Goal: Task Accomplishment & Management: Manage account settings

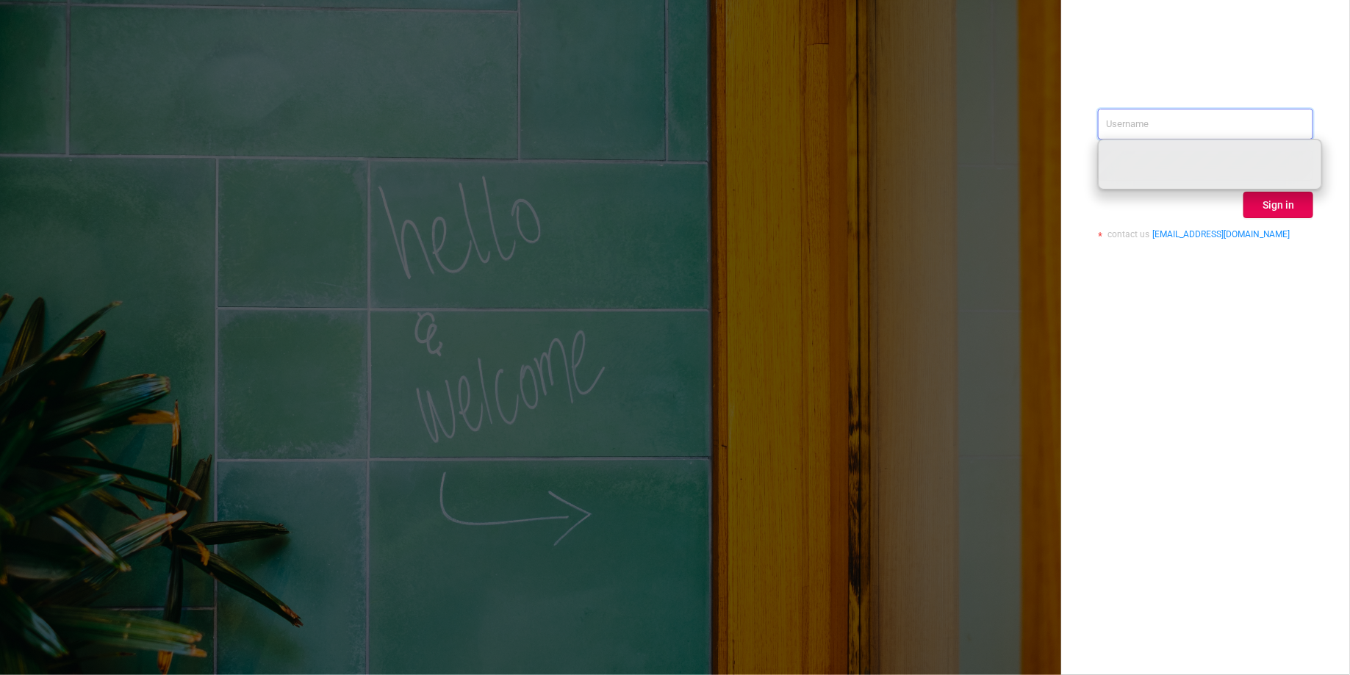
paste input "nancy.jia@paddlewaver.com"
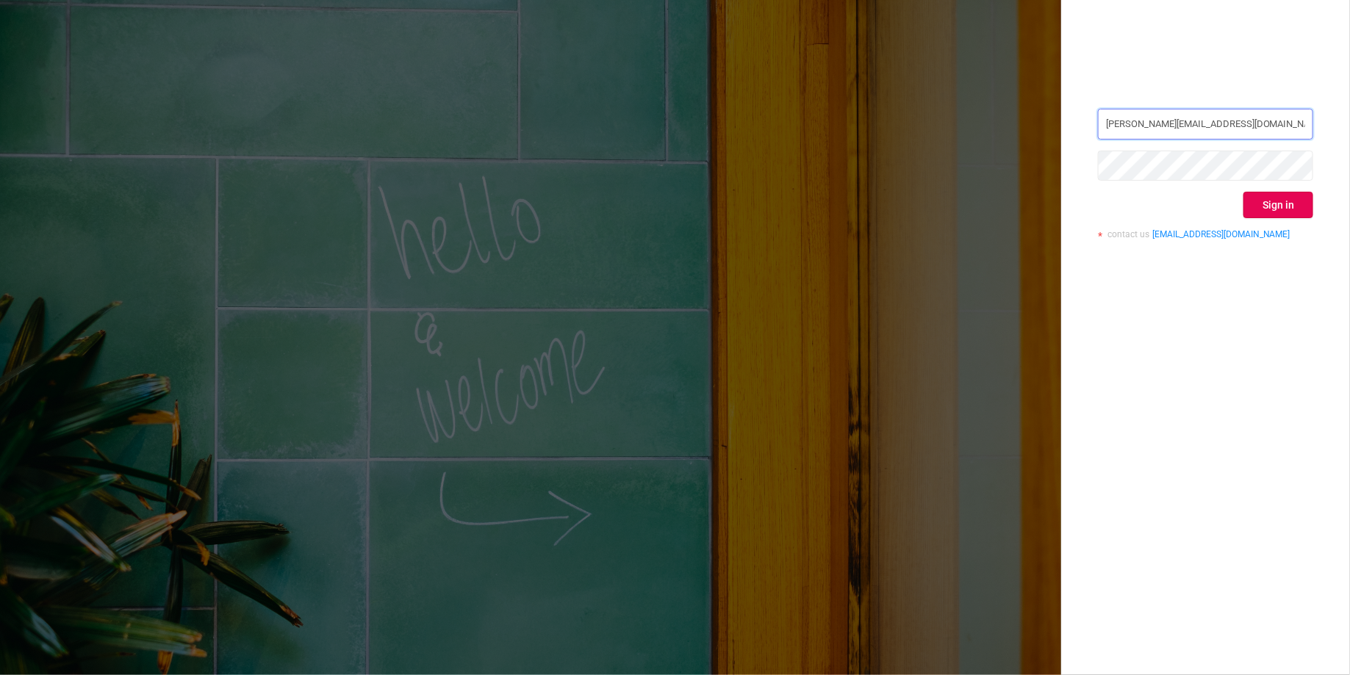
type input "nancy.jia@paddlewaver.com"
click at [1282, 205] on button "Sign in" at bounding box center [1278, 205] width 70 height 26
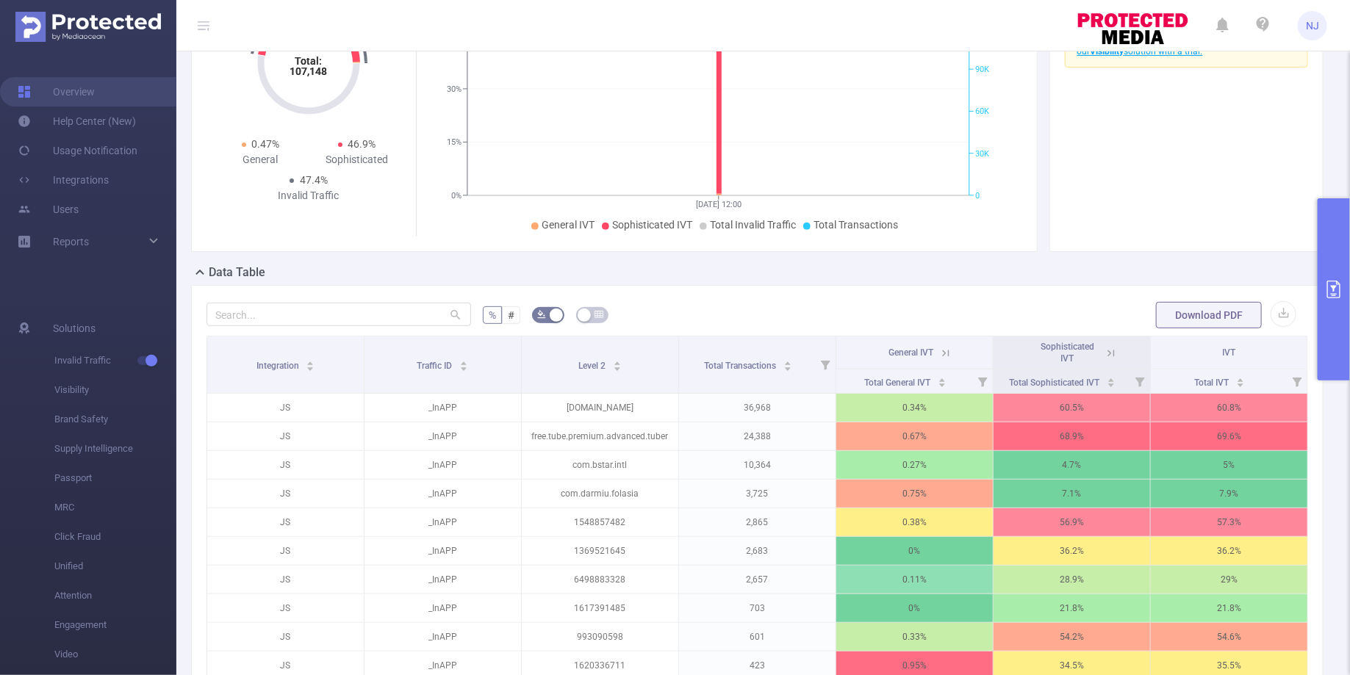
scroll to position [225, 0]
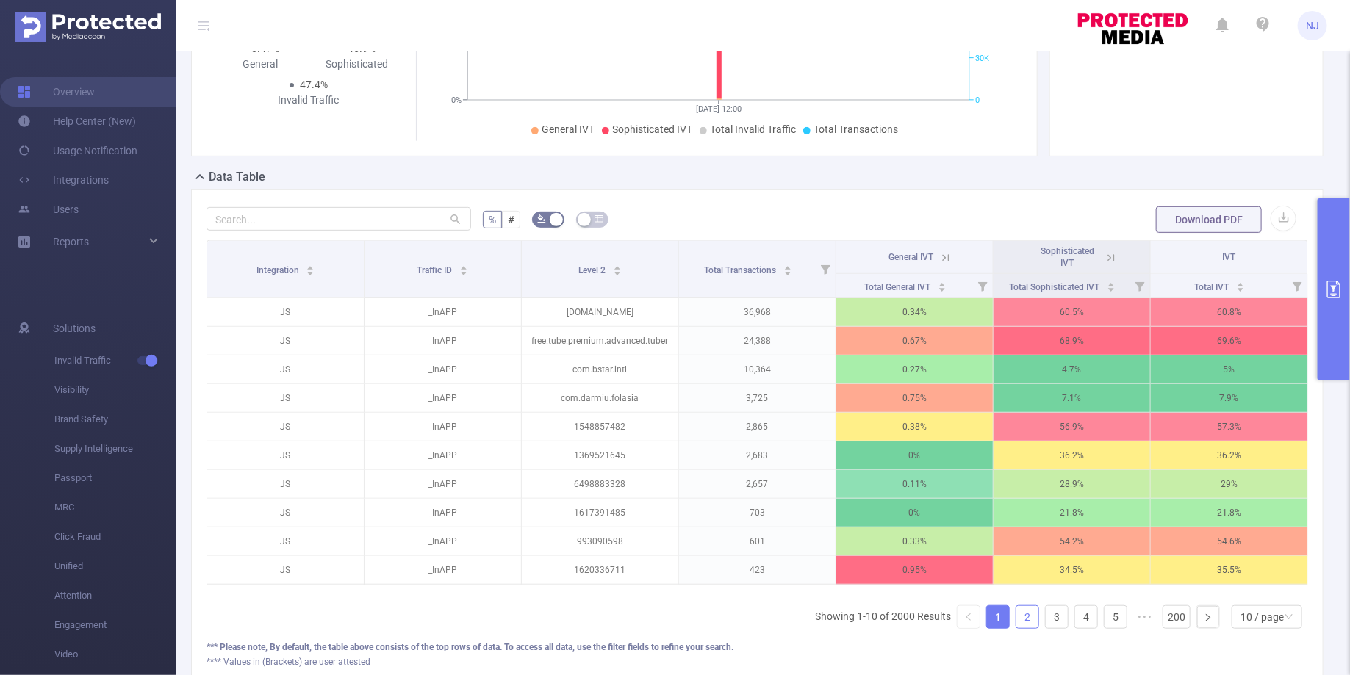
click at [1026, 613] on link "2" at bounding box center [1027, 617] width 22 height 22
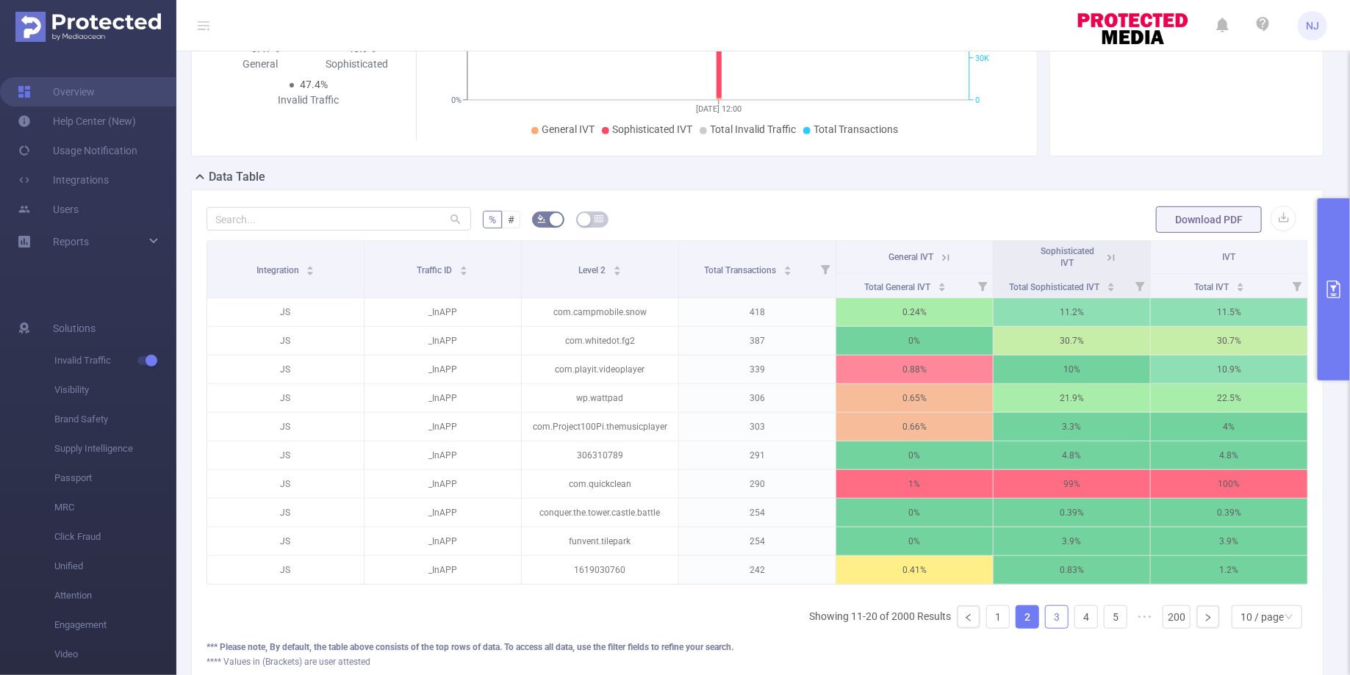
click at [1053, 613] on link "3" at bounding box center [1056, 617] width 22 height 22
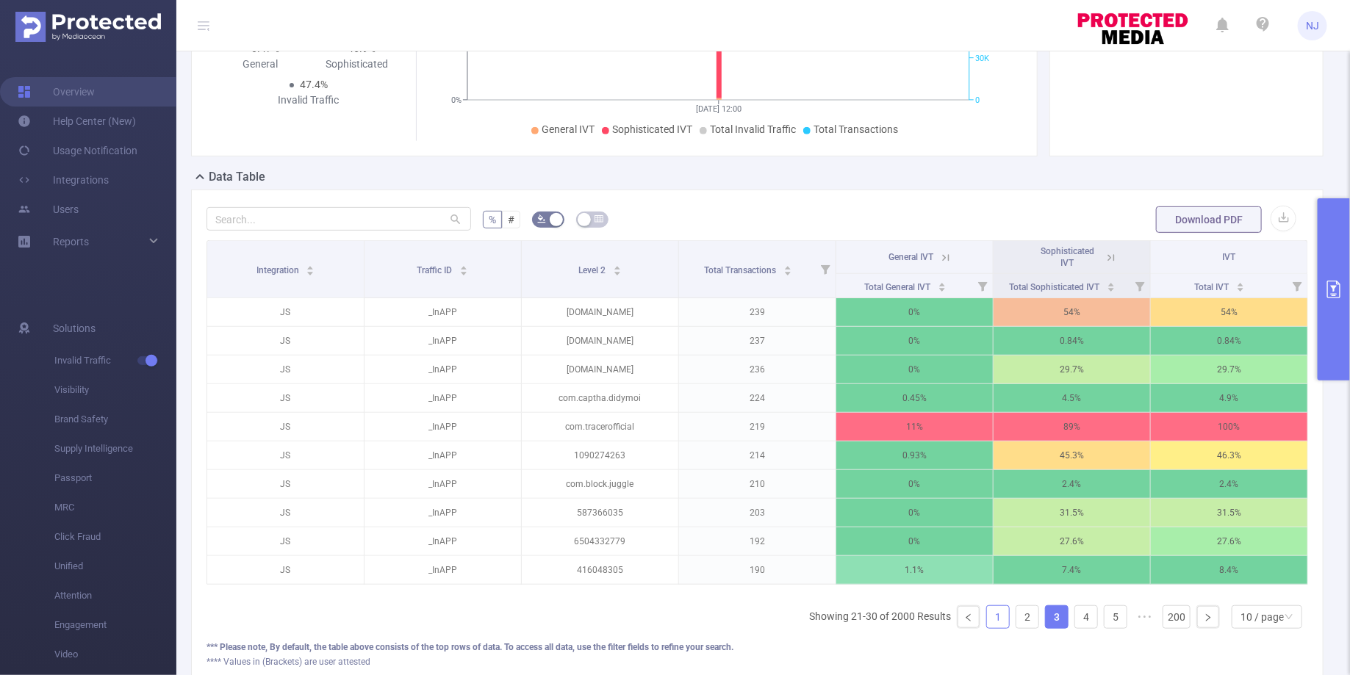
click at [1008, 613] on link "1" at bounding box center [998, 617] width 22 height 22
